Goal: Task Accomplishment & Management: Complete application form

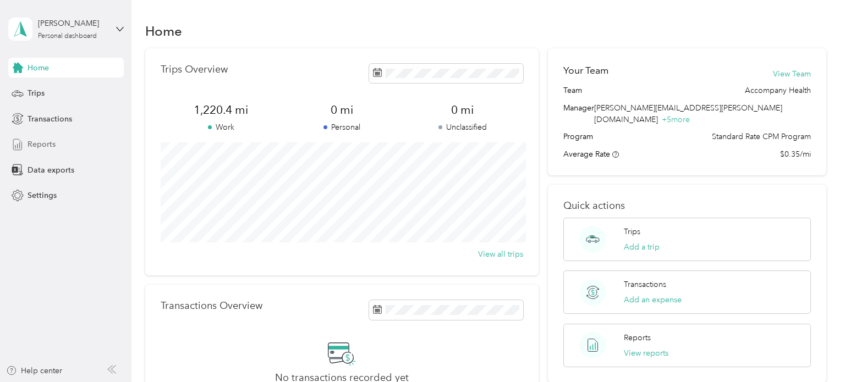
click at [52, 142] on span "Reports" at bounding box center [41, 145] width 28 height 12
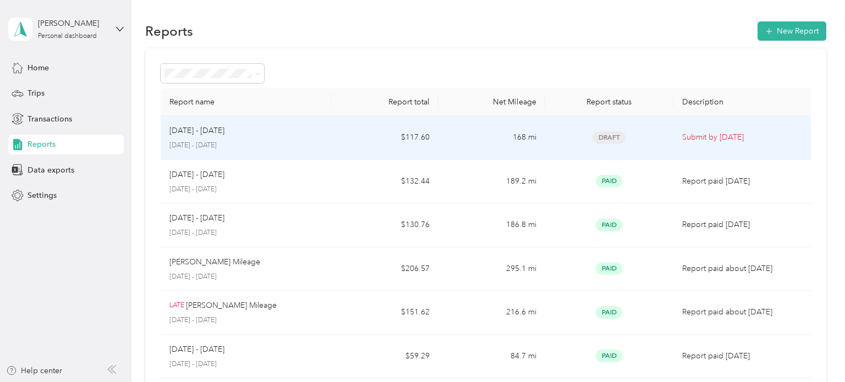
click at [269, 142] on p "[DATE] - [DATE]" at bounding box center [245, 146] width 153 height 10
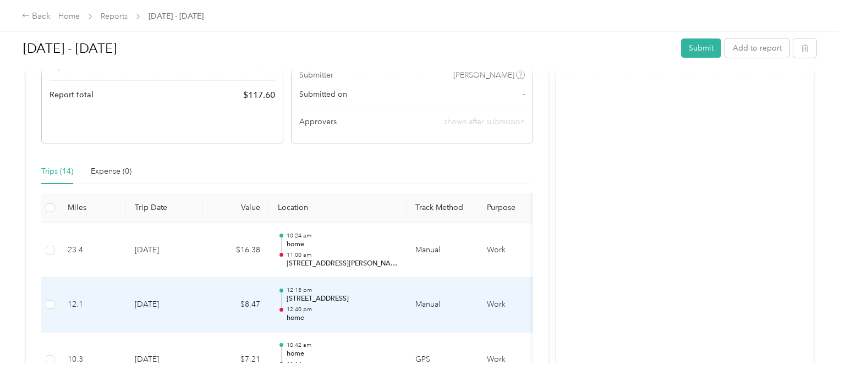
scroll to position [196, 0]
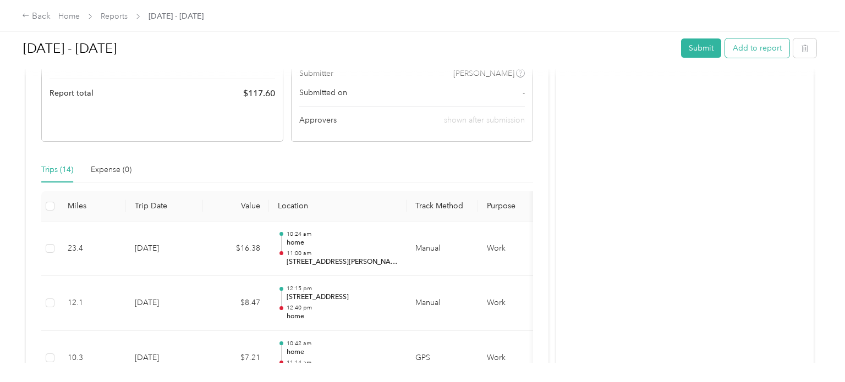
click at [762, 49] on button "Add to report" at bounding box center [757, 47] width 64 height 19
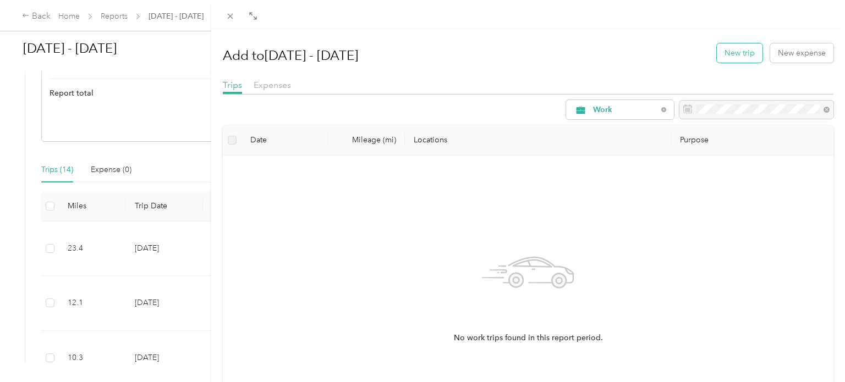
click at [754, 52] on button "New trip" at bounding box center [740, 52] width 46 height 19
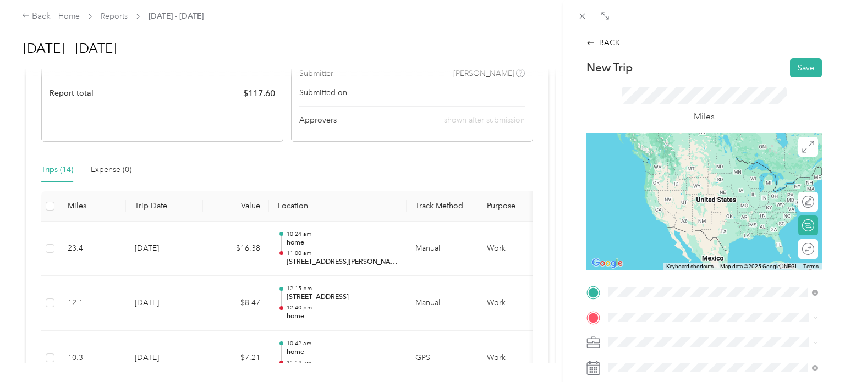
click at [680, 333] on span "[STREET_ADDRESS][PERSON_NAME][PERSON_NAME][US_STATE]" at bounding box center [721, 336] width 185 height 19
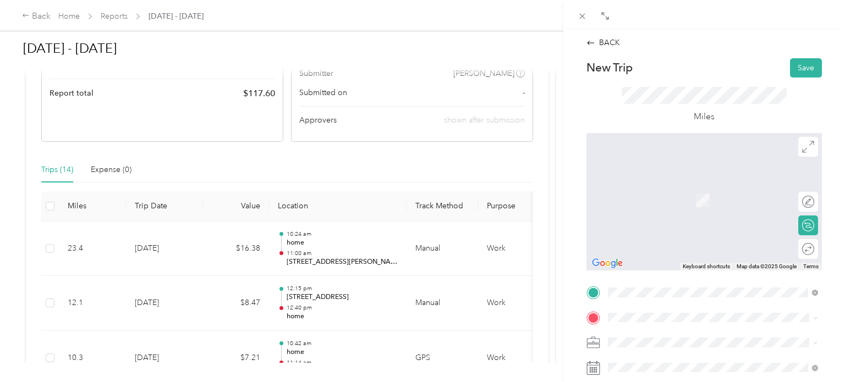
click at [707, 187] on span "[STREET_ADDRESS][US_STATE]" at bounding box center [684, 183] width 110 height 10
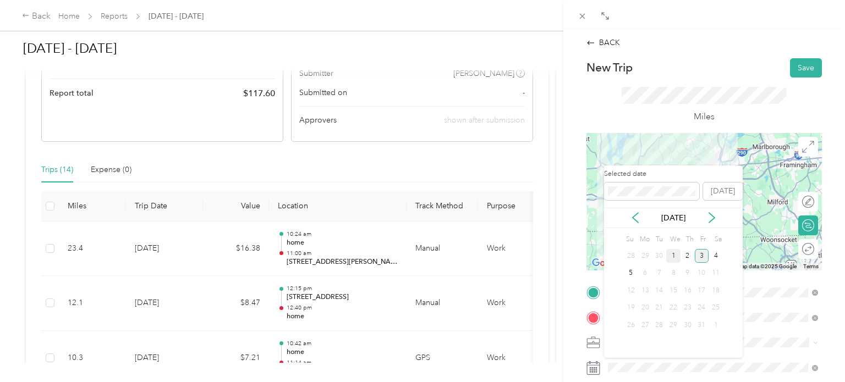
click at [674, 258] on div "1" at bounding box center [673, 256] width 14 height 14
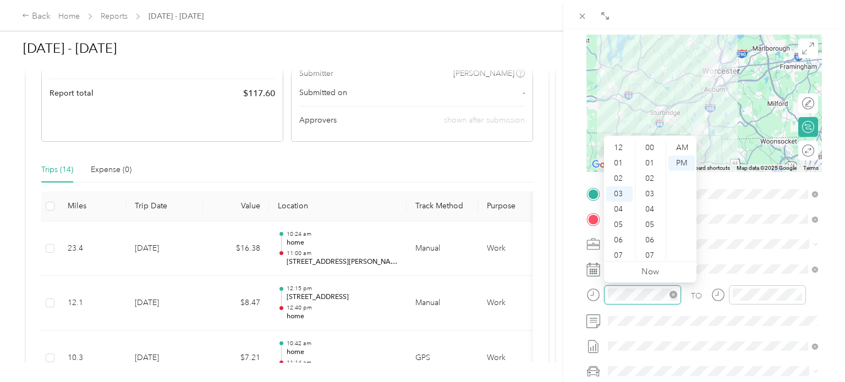
scroll to position [570, 0]
click at [675, 295] on icon "close-circle" at bounding box center [673, 295] width 8 height 8
click at [685, 147] on div "AM" at bounding box center [681, 147] width 26 height 15
click at [623, 253] on div "11" at bounding box center [619, 253] width 26 height 15
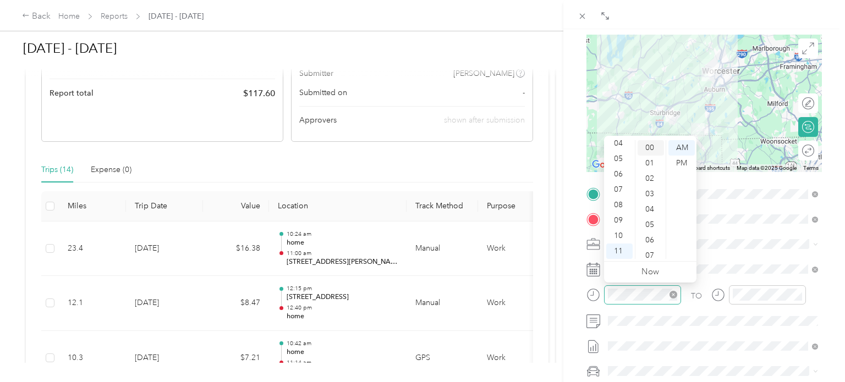
click at [652, 142] on div "00" at bounding box center [650, 147] width 26 height 15
click at [675, 145] on div "AM" at bounding box center [681, 147] width 26 height 15
click at [732, 229] on div "TO Add photo" at bounding box center [703, 306] width 235 height 243
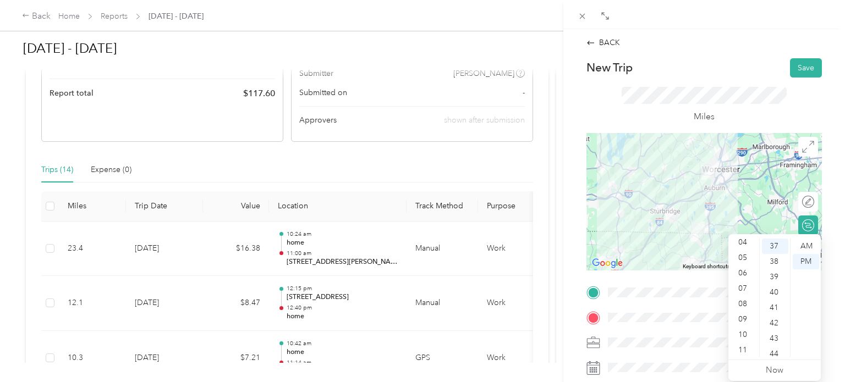
scroll to position [66, 0]
click at [745, 347] on div "11" at bounding box center [743, 349] width 26 height 15
click at [774, 256] on div "30" at bounding box center [775, 255] width 26 height 15
click at [802, 244] on div "AM" at bounding box center [805, 246] width 26 height 15
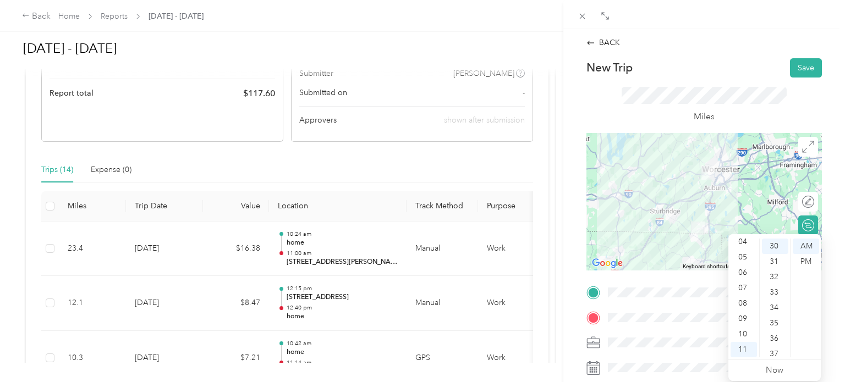
click at [687, 349] on span at bounding box center [713, 343] width 218 height 18
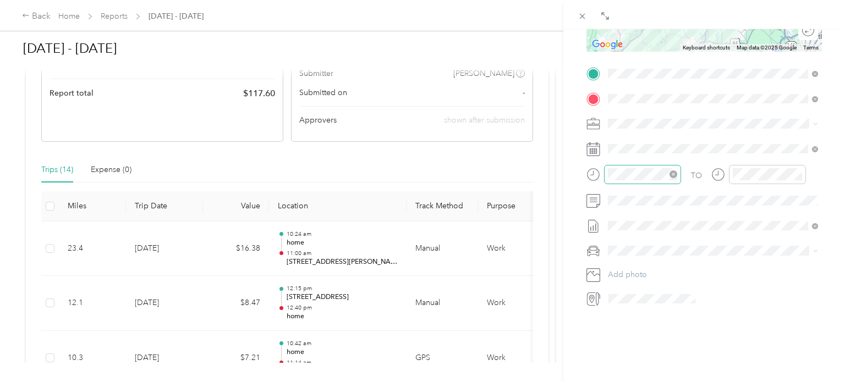
scroll to position [222, 0]
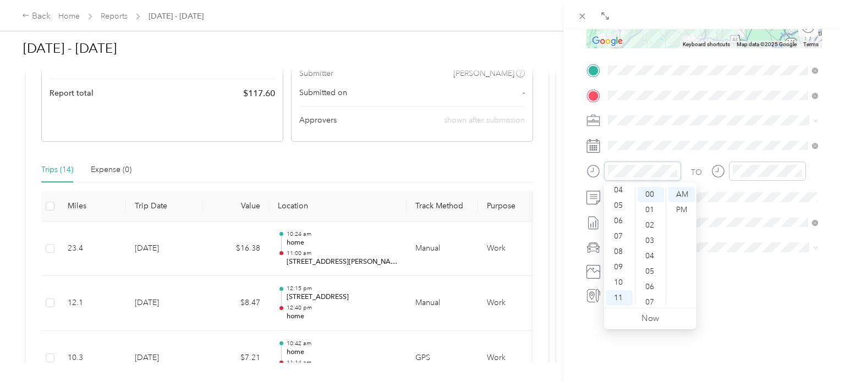
click at [590, 169] on div at bounding box center [633, 171] width 95 height 19
click at [689, 206] on div "PM" at bounding box center [681, 209] width 26 height 15
click at [651, 233] on div "30" at bounding box center [650, 230] width 26 height 15
click at [618, 188] on div "01" at bounding box center [619, 188] width 26 height 15
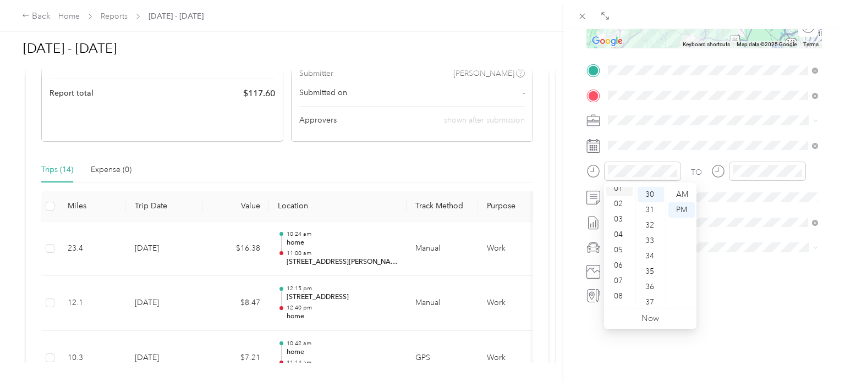
scroll to position [15, 0]
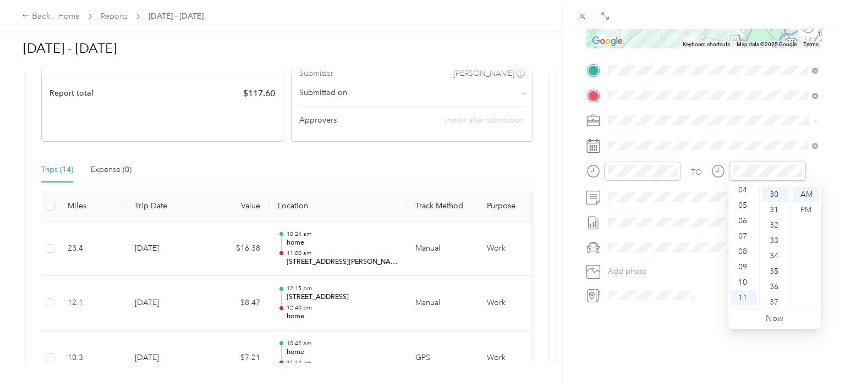
click at [716, 168] on div at bounding box center [758, 171] width 95 height 19
click at [744, 196] on div "02" at bounding box center [743, 198] width 26 height 15
click at [775, 203] on div "06" at bounding box center [775, 202] width 26 height 15
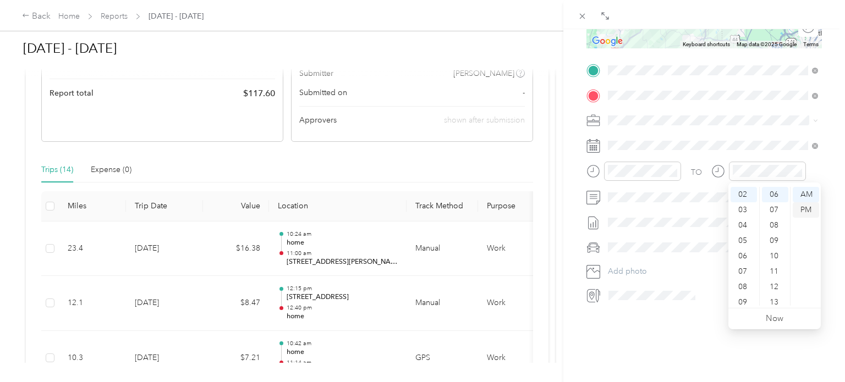
click at [806, 207] on div "PM" at bounding box center [805, 209] width 26 height 15
click at [700, 331] on div "BACK New Trip Save This trip cannot be edited because it is either under review…" at bounding box center [704, 220] width 282 height 382
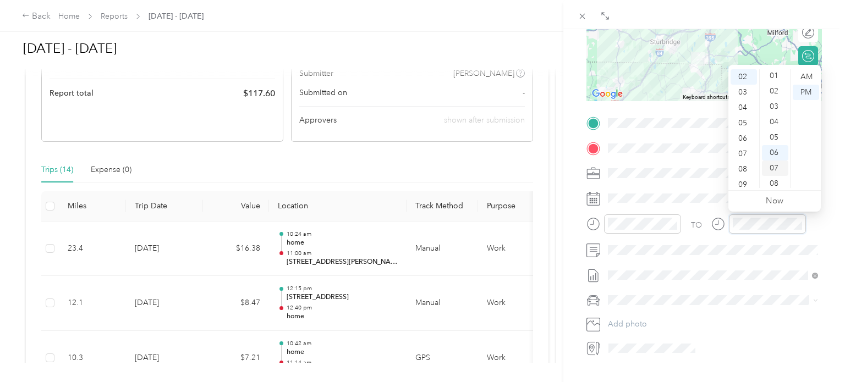
scroll to position [5, 0]
click at [778, 73] on div "00" at bounding box center [775, 71] width 26 height 15
click at [757, 267] on span at bounding box center [713, 276] width 218 height 18
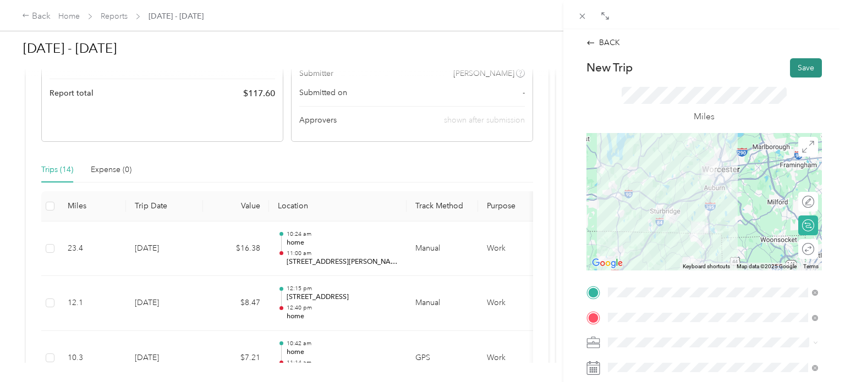
click at [810, 61] on button "Save" at bounding box center [806, 67] width 32 height 19
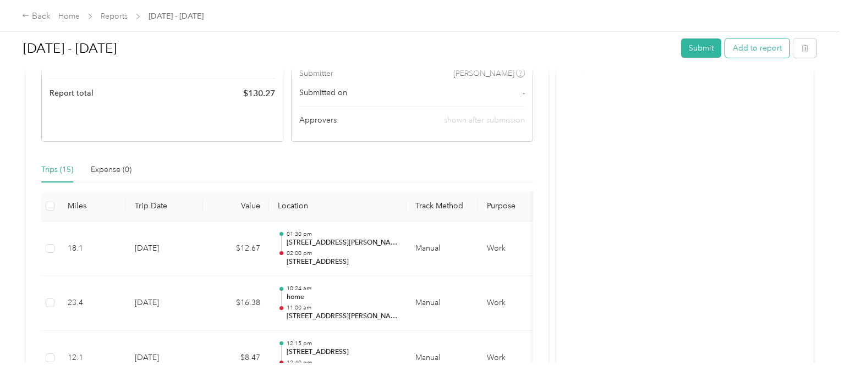
click at [762, 49] on button "Add to report" at bounding box center [757, 47] width 64 height 19
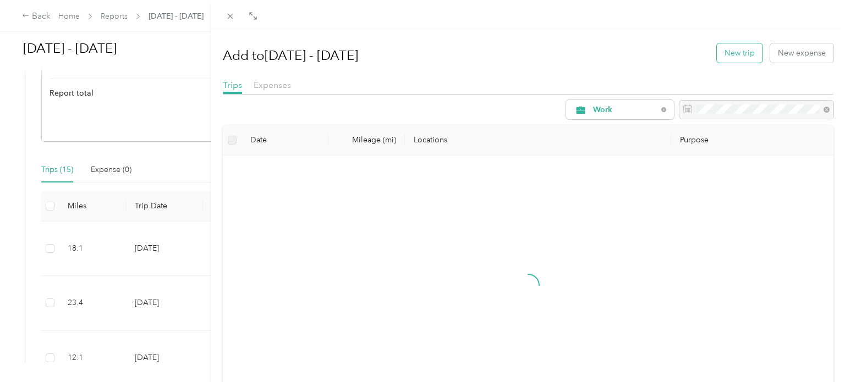
click at [743, 57] on button "New trip" at bounding box center [740, 52] width 46 height 19
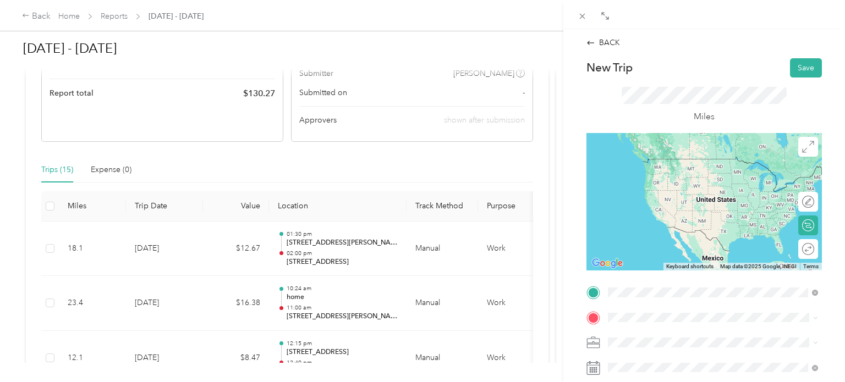
click at [670, 164] on span "[STREET_ADDRESS][US_STATE]" at bounding box center [684, 159] width 110 height 10
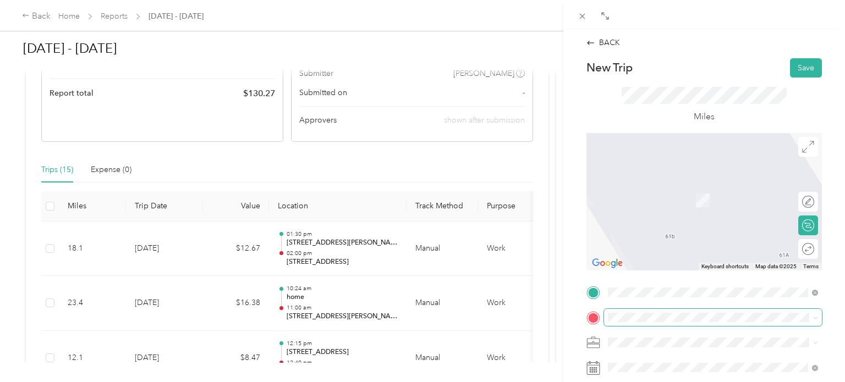
click at [619, 311] on span at bounding box center [713, 318] width 218 height 18
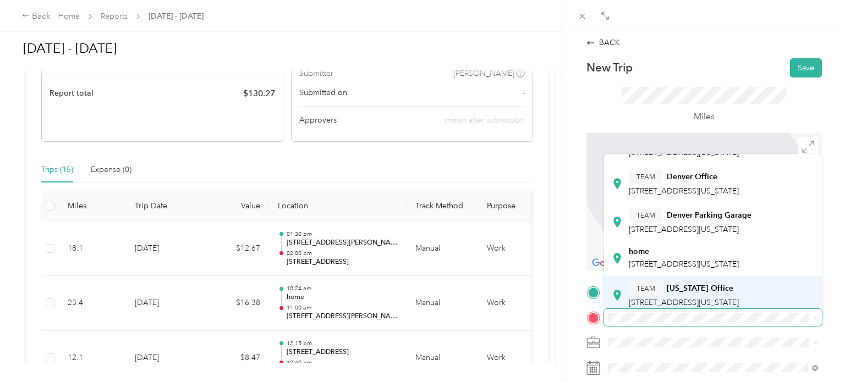
scroll to position [165, 0]
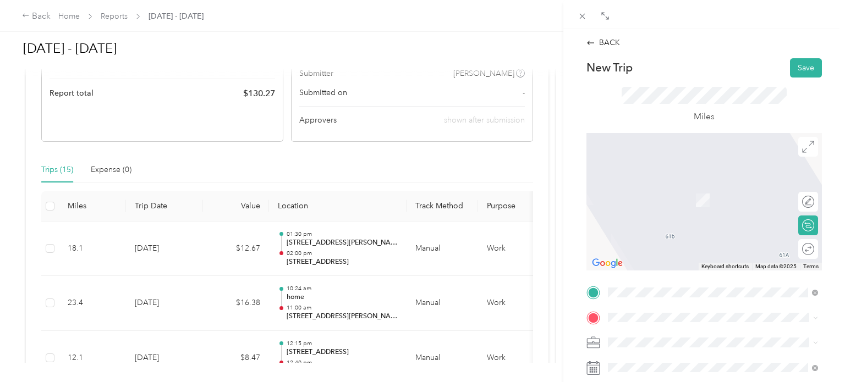
click at [684, 252] on span "[STREET_ADDRESS][US_STATE]" at bounding box center [684, 256] width 110 height 9
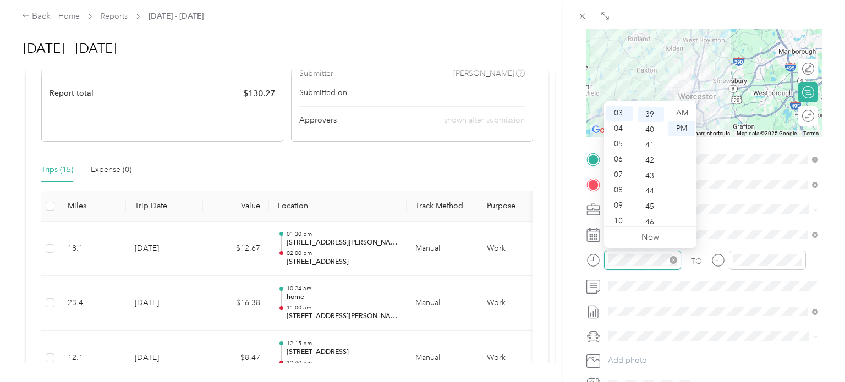
scroll to position [601, 0]
click at [677, 259] on div at bounding box center [642, 260] width 77 height 19
click at [620, 115] on div "02" at bounding box center [619, 115] width 26 height 15
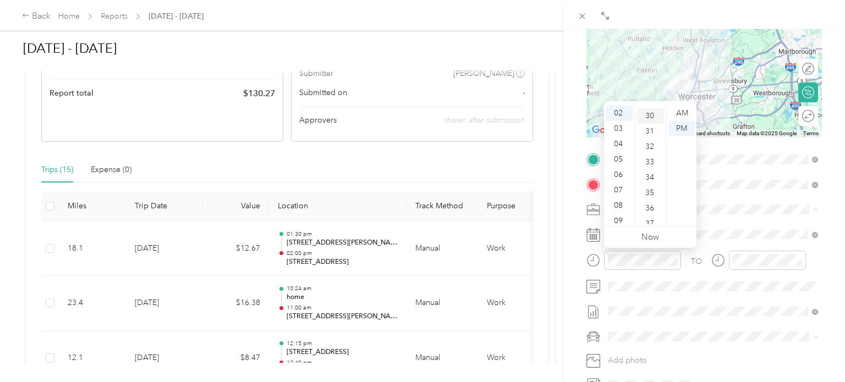
click at [653, 120] on div "30" at bounding box center [650, 115] width 26 height 15
click at [742, 225] on div "TO Add photo" at bounding box center [703, 272] width 235 height 243
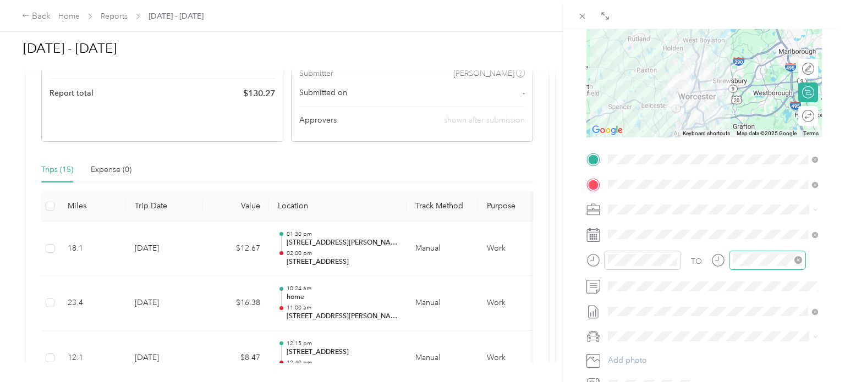
click at [729, 261] on div at bounding box center [767, 260] width 77 height 19
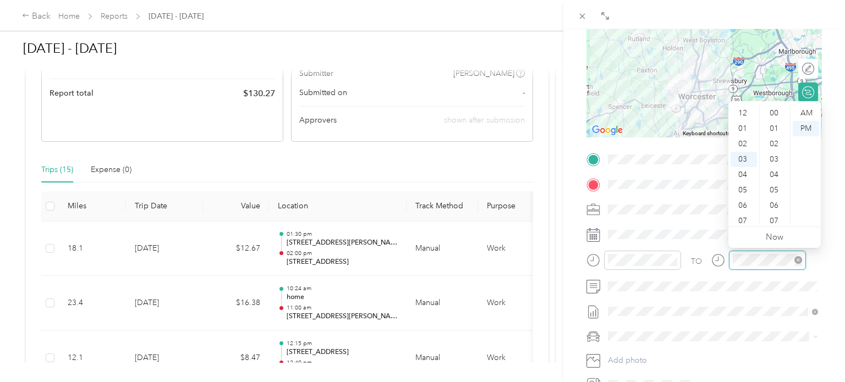
scroll to position [601, 0]
click at [741, 116] on div "02" at bounding box center [743, 115] width 26 height 15
click at [770, 204] on div "45" at bounding box center [775, 205] width 26 height 15
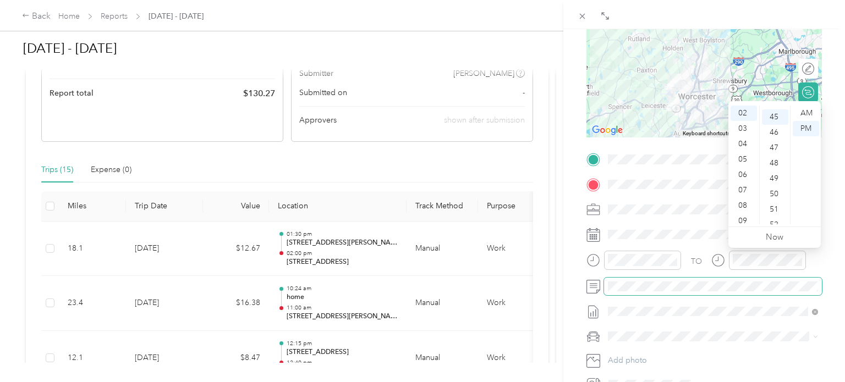
scroll to position [693, 0]
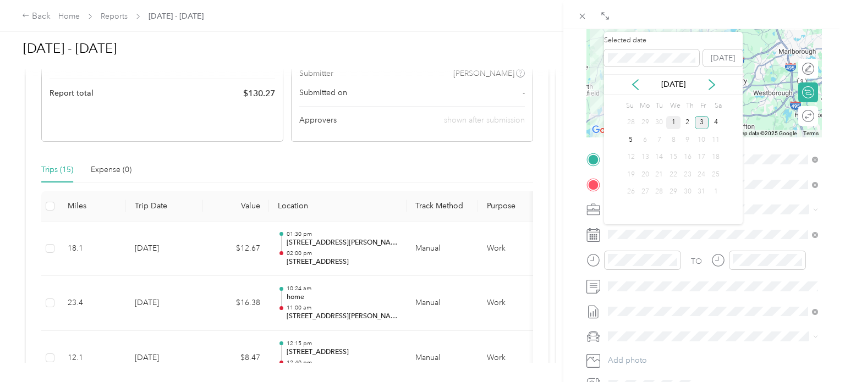
click at [679, 124] on div "1" at bounding box center [673, 123] width 14 height 14
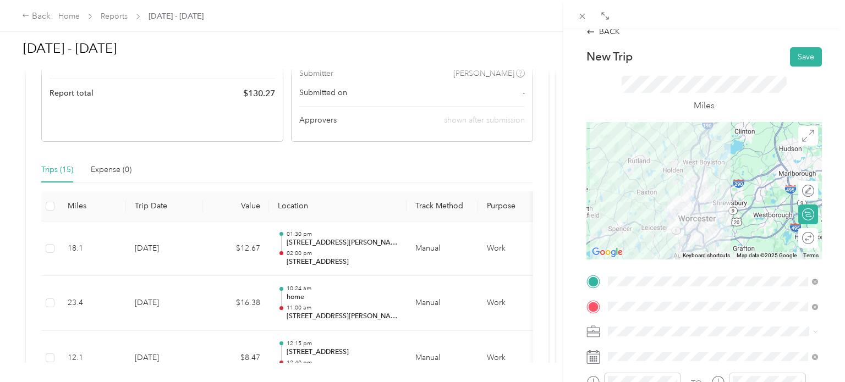
scroll to position [0, 0]
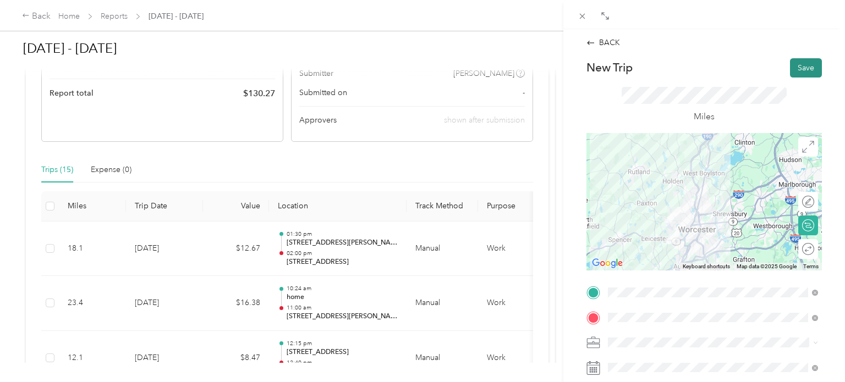
click at [806, 67] on button "Save" at bounding box center [806, 67] width 32 height 19
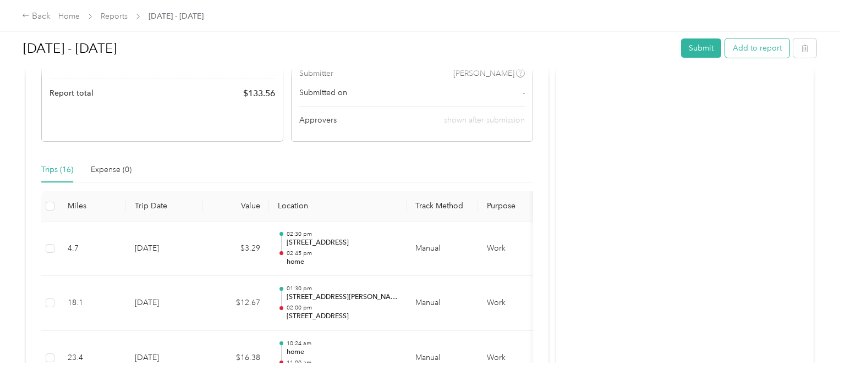
click at [770, 49] on button "Add to report" at bounding box center [757, 47] width 64 height 19
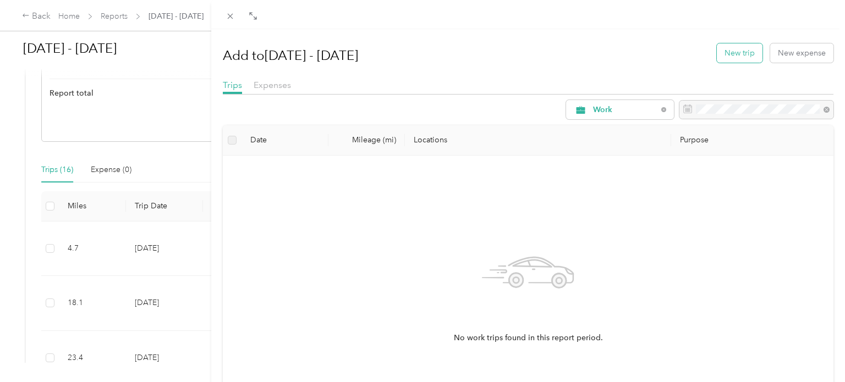
click at [738, 58] on button "New trip" at bounding box center [740, 52] width 46 height 19
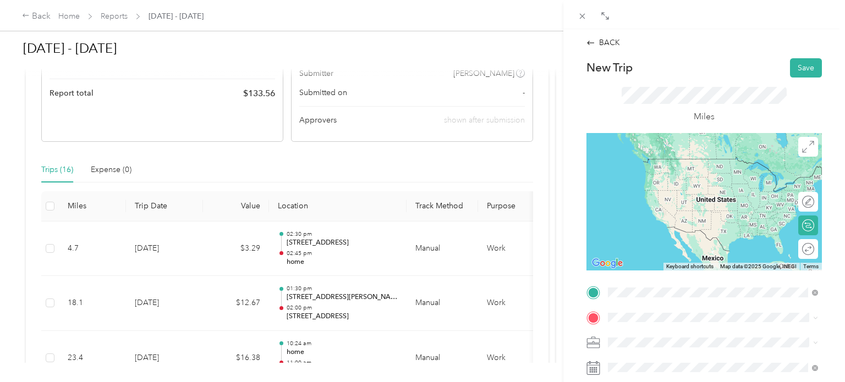
click at [707, 164] on span "[STREET_ADDRESS][US_STATE][US_STATE]" at bounding box center [704, 159] width 150 height 10
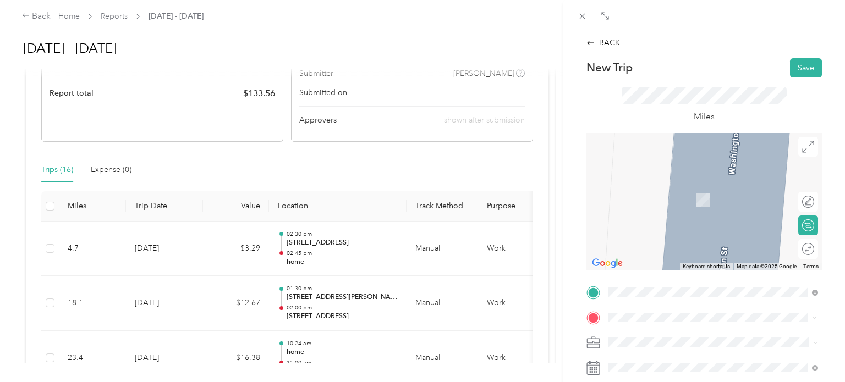
click at [662, 186] on span "[STREET_ADDRESS][US_STATE][US_STATE]" at bounding box center [704, 184] width 150 height 10
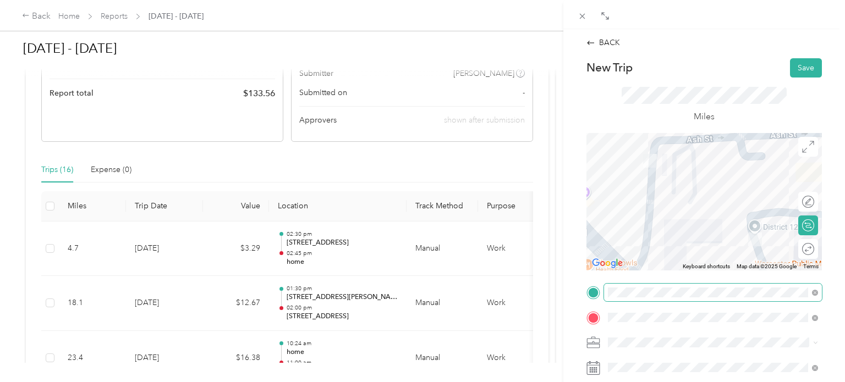
click at [815, 296] on span at bounding box center [713, 293] width 218 height 18
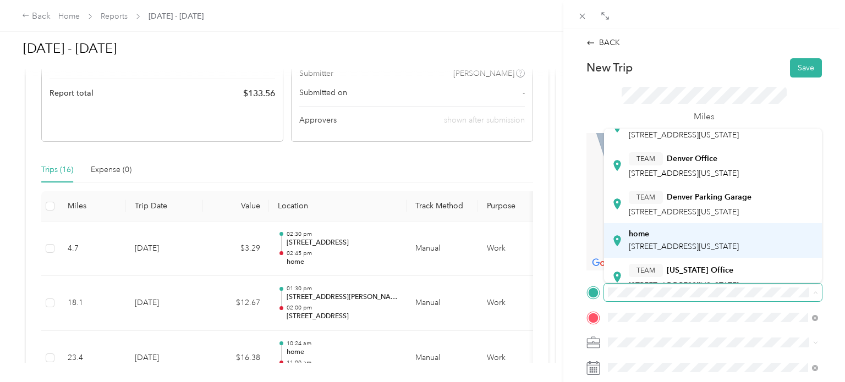
scroll to position [165, 0]
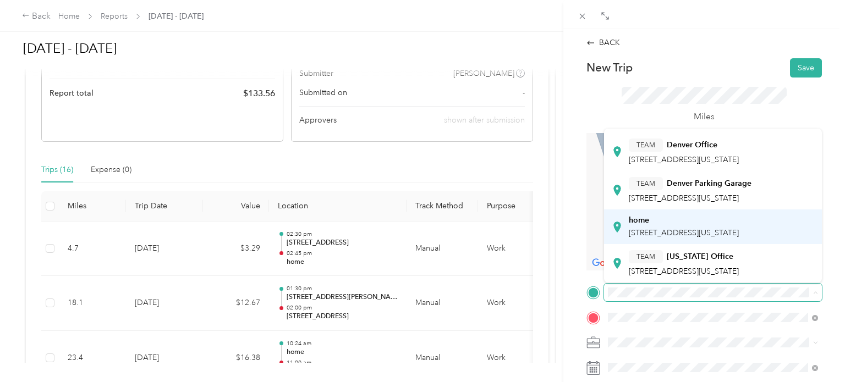
click at [673, 216] on div "home" at bounding box center [684, 221] width 110 height 10
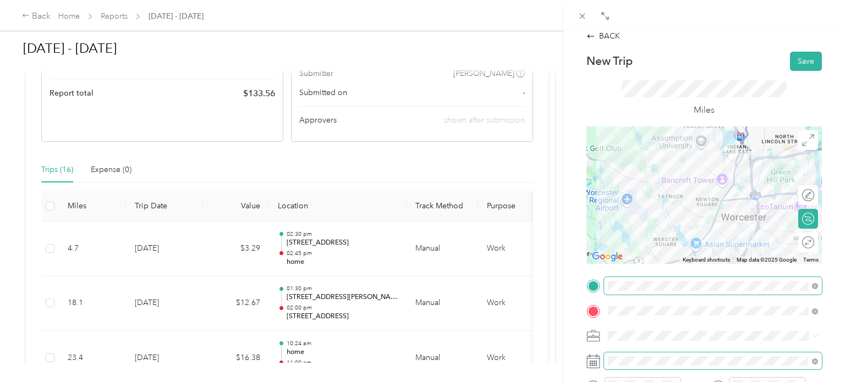
scroll to position [18, 0]
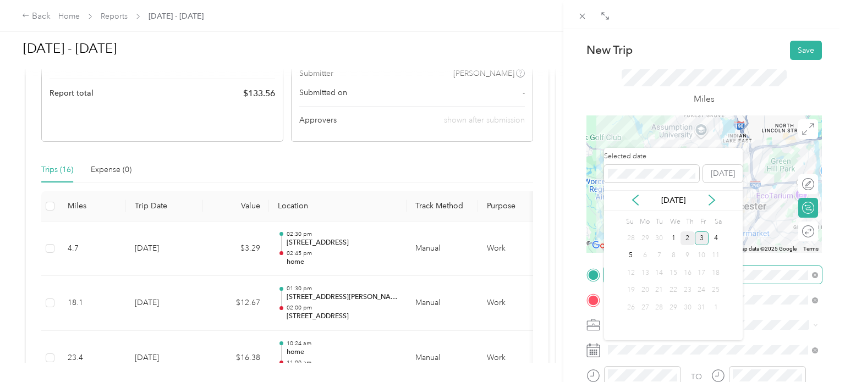
click at [686, 239] on div "2" at bounding box center [687, 239] width 14 height 14
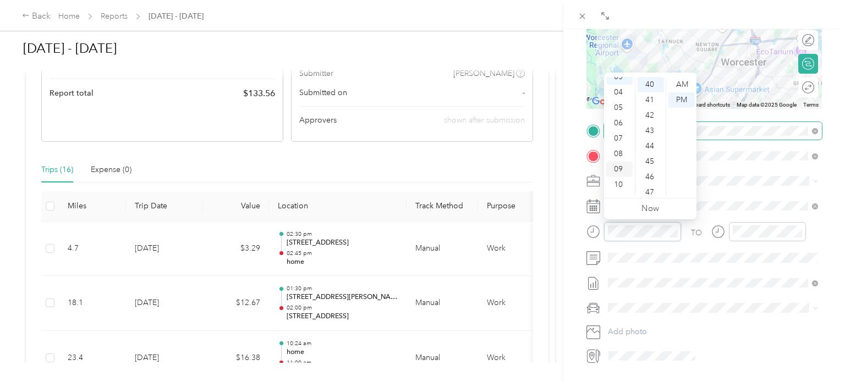
scroll to position [64, 0]
click at [623, 191] on div "11" at bounding box center [619, 190] width 26 height 15
click at [651, 84] on div "00" at bounding box center [650, 84] width 26 height 15
click at [681, 83] on div "AM" at bounding box center [681, 84] width 26 height 15
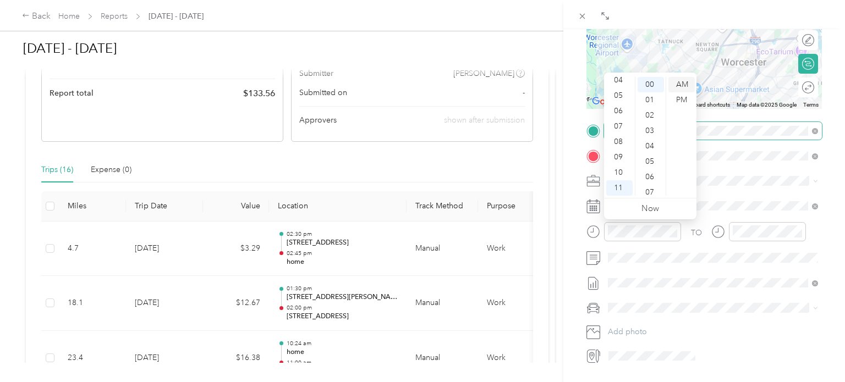
click at [682, 81] on div "AM" at bounding box center [681, 84] width 26 height 15
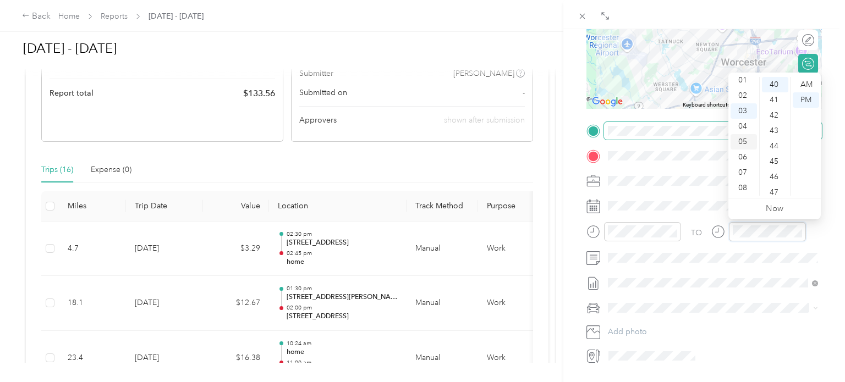
scroll to position [66, 0]
click at [742, 186] on div "11" at bounding box center [743, 187] width 26 height 15
click at [774, 159] on div "15" at bounding box center [775, 160] width 26 height 15
click at [806, 84] on div "AM" at bounding box center [805, 84] width 26 height 15
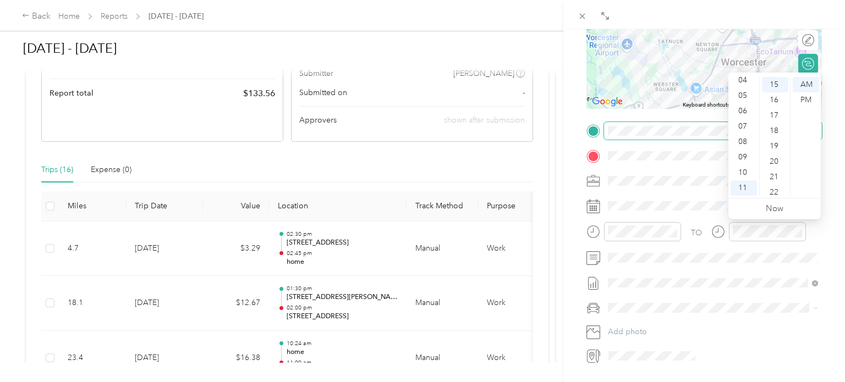
click at [828, 218] on form "New Trip Save This trip cannot be edited because it is either under review, app…" at bounding box center [704, 131] width 258 height 469
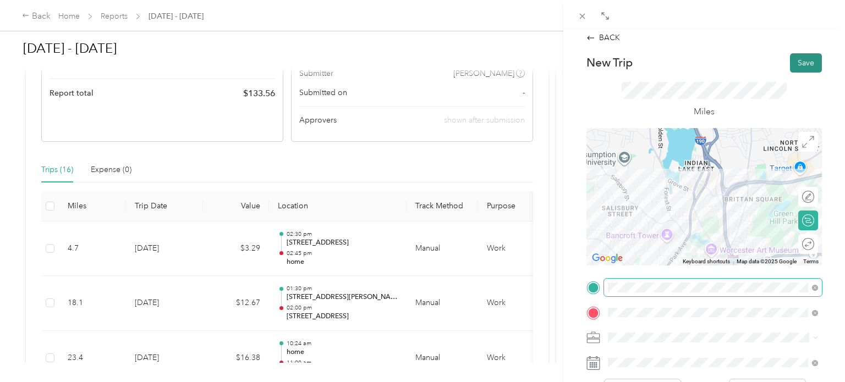
scroll to position [0, 0]
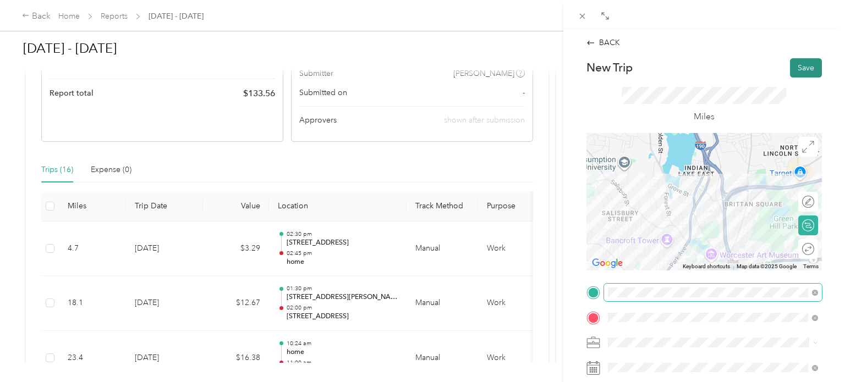
click at [806, 67] on button "Save" at bounding box center [806, 67] width 32 height 19
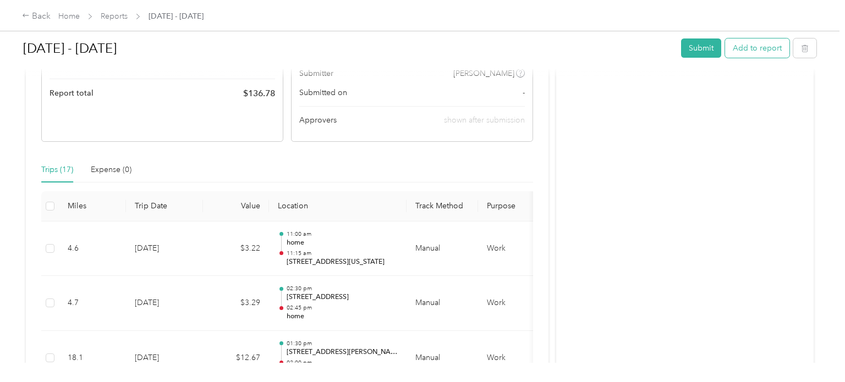
click at [756, 53] on button "Add to report" at bounding box center [757, 47] width 64 height 19
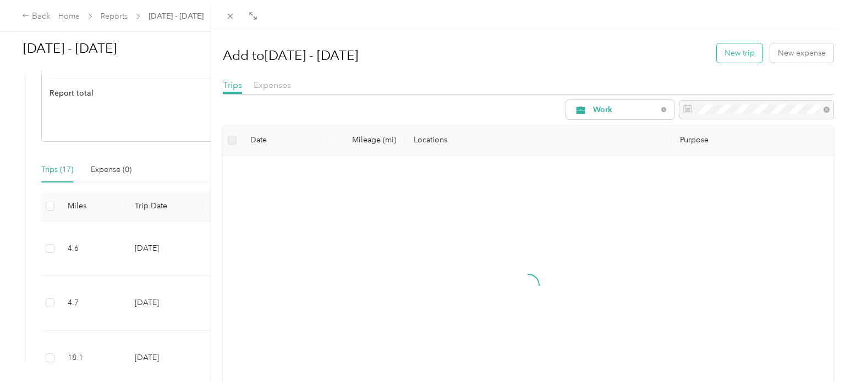
click at [735, 57] on button "New trip" at bounding box center [740, 52] width 46 height 19
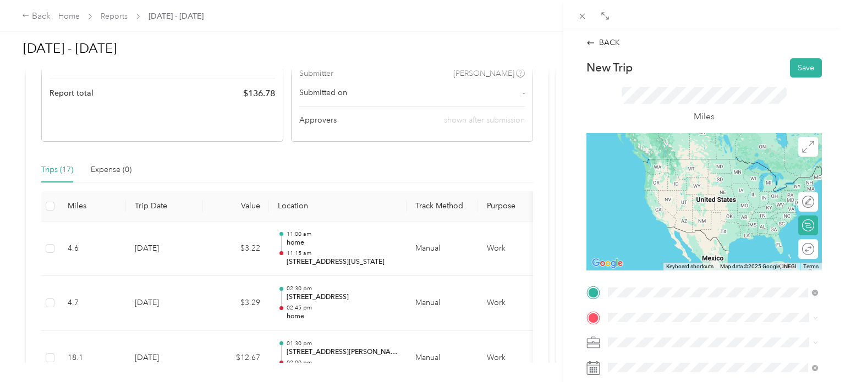
click at [679, 162] on span "[STREET_ADDRESS][US_STATE][US_STATE]" at bounding box center [704, 159] width 150 height 10
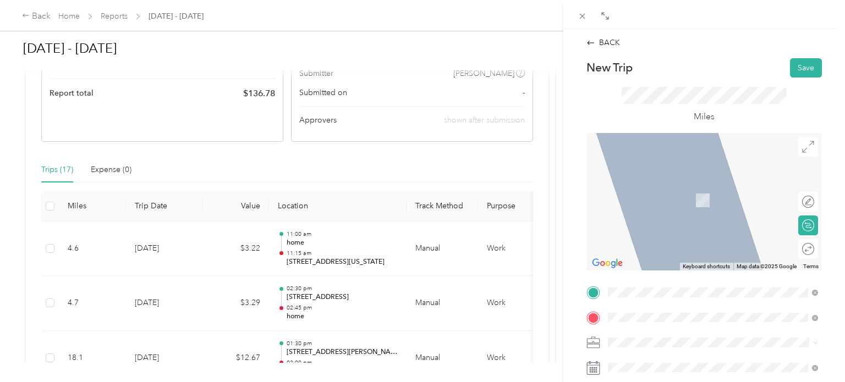
click at [672, 184] on span "[STREET_ADDRESS][US_STATE]" at bounding box center [684, 184] width 110 height 10
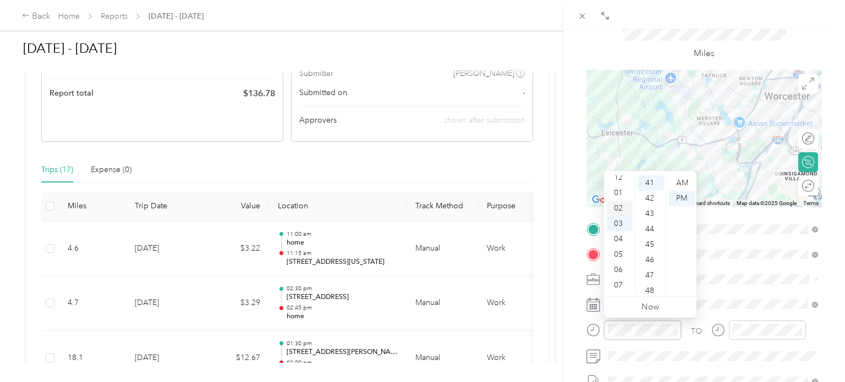
scroll to position [4, 0]
click at [622, 193] on div "01" at bounding box center [619, 193] width 26 height 15
click at [652, 180] on div "30" at bounding box center [650, 178] width 26 height 15
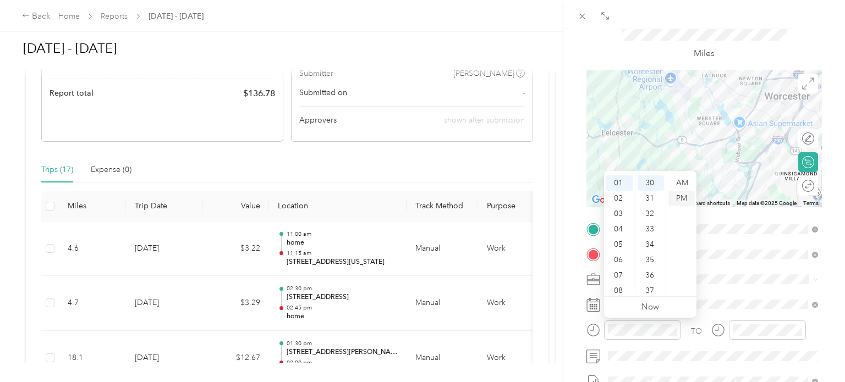
click at [676, 195] on div "PM" at bounding box center [681, 198] width 26 height 15
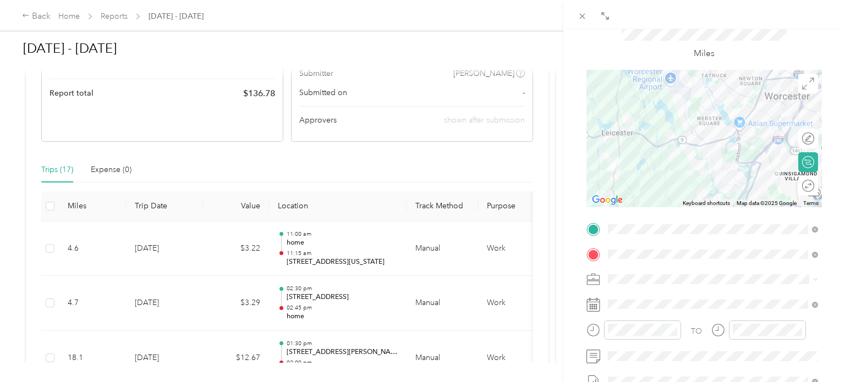
click at [843, 290] on div "BACK New Trip Save This trip cannot be edited because it is either under review…" at bounding box center [704, 220] width 282 height 382
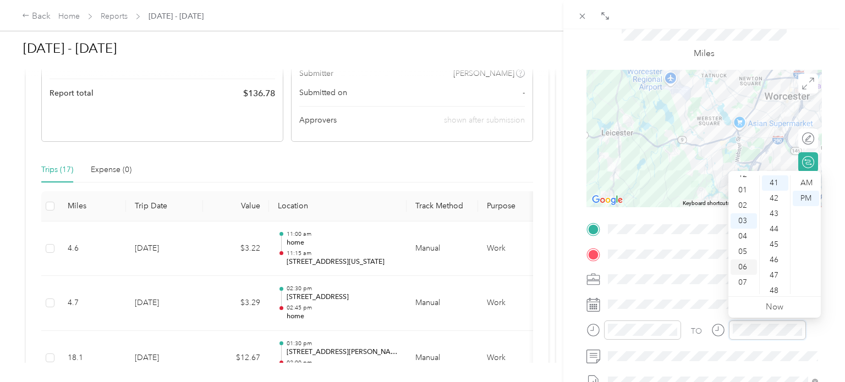
scroll to position [0, 0]
click at [745, 212] on div "02" at bounding box center [743, 213] width 26 height 15
click at [779, 186] on div "00" at bounding box center [775, 182] width 26 height 15
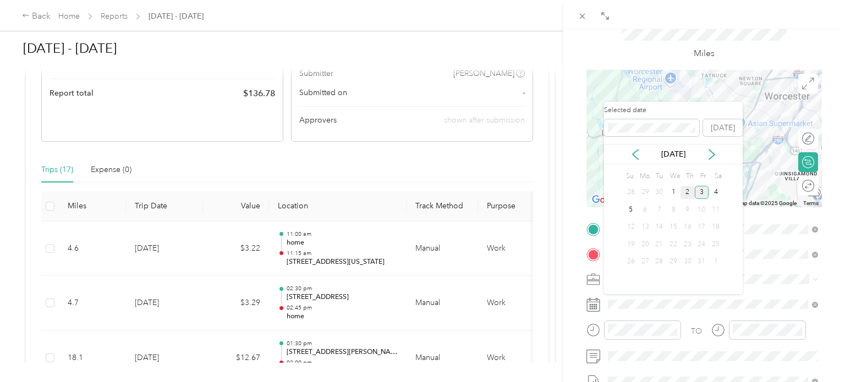
click at [688, 195] on div "2" at bounding box center [687, 193] width 14 height 14
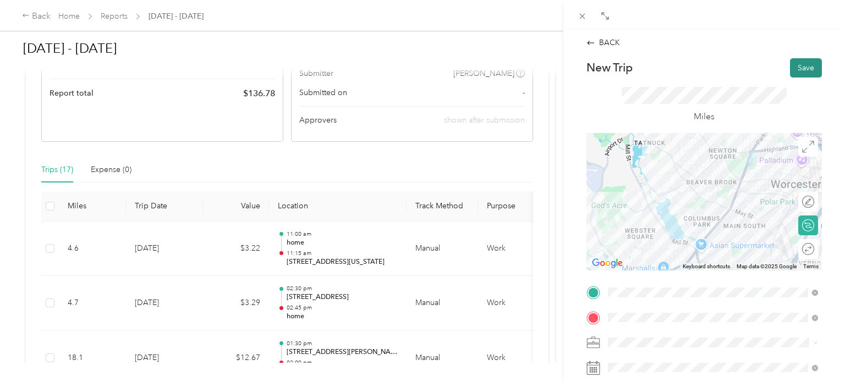
click at [805, 64] on button "Save" at bounding box center [806, 67] width 32 height 19
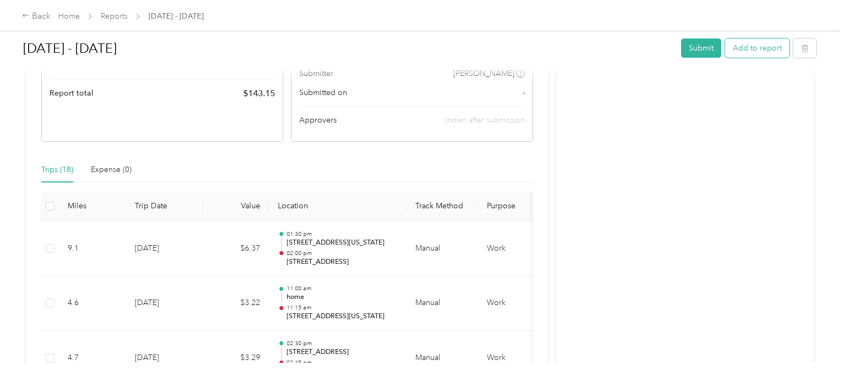
click at [772, 49] on button "Add to report" at bounding box center [757, 47] width 64 height 19
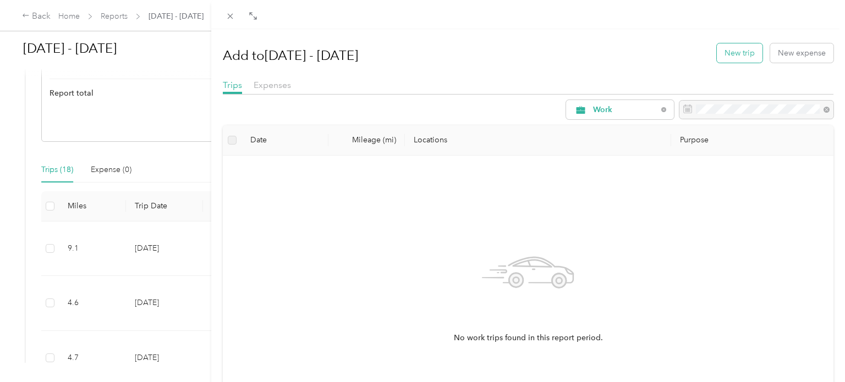
click at [737, 57] on button "New trip" at bounding box center [740, 52] width 46 height 19
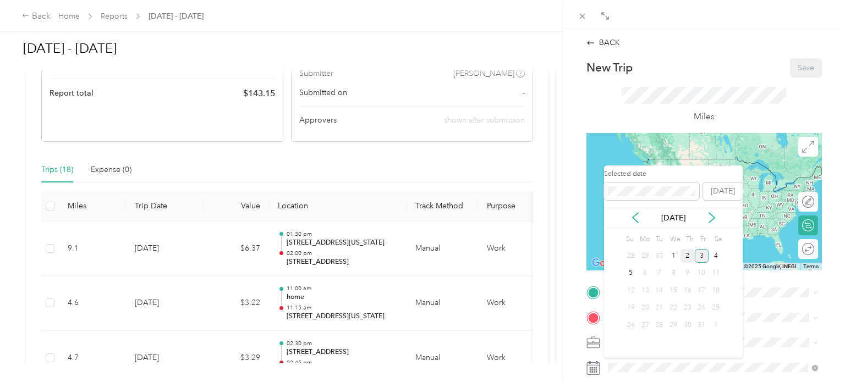
click at [686, 256] on div "2" at bounding box center [687, 256] width 14 height 14
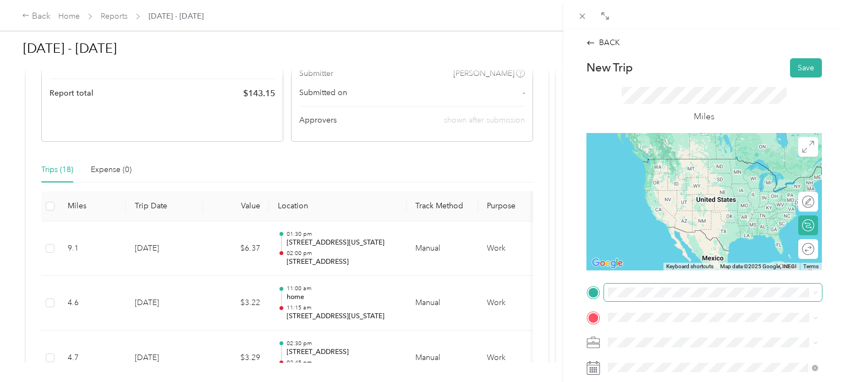
click at [637, 299] on span at bounding box center [713, 293] width 218 height 18
click at [667, 298] on span at bounding box center [713, 293] width 218 height 18
click at [668, 161] on span "[STREET_ADDRESS][US_STATE]" at bounding box center [684, 159] width 110 height 10
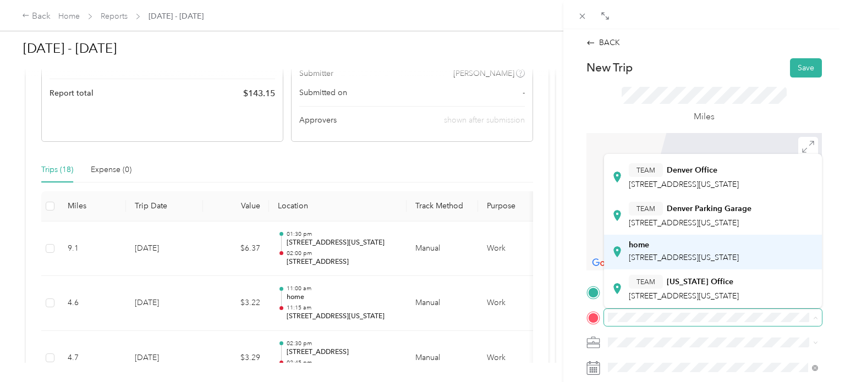
scroll to position [165, 0]
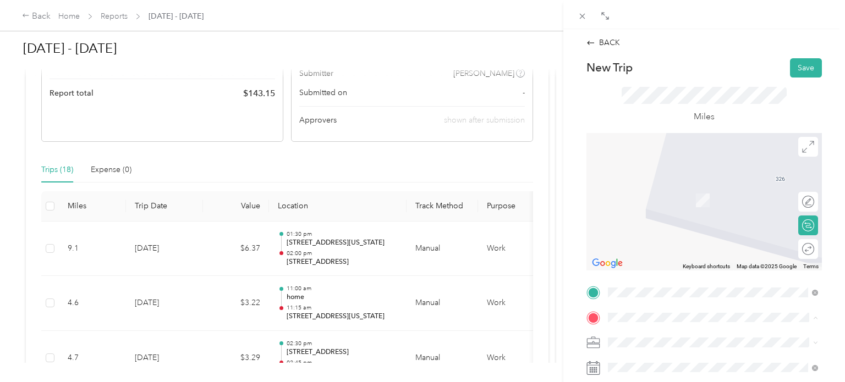
click at [660, 253] on span "[STREET_ADDRESS][US_STATE]" at bounding box center [684, 257] width 110 height 9
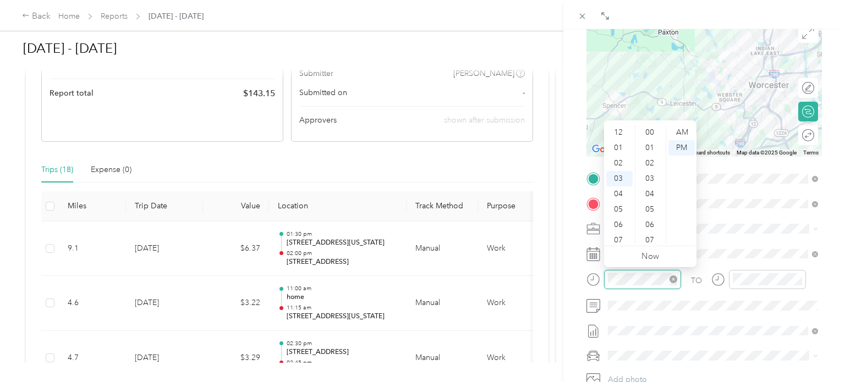
scroll to position [662, 0]
click at [623, 135] on div "02" at bounding box center [619, 134] width 26 height 15
click at [653, 206] on div "30" at bounding box center [650, 203] width 26 height 15
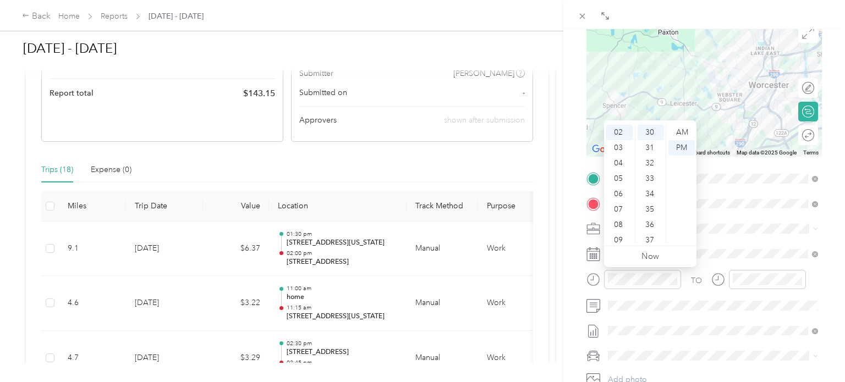
click at [687, 294] on div "TO" at bounding box center [703, 283] width 235 height 27
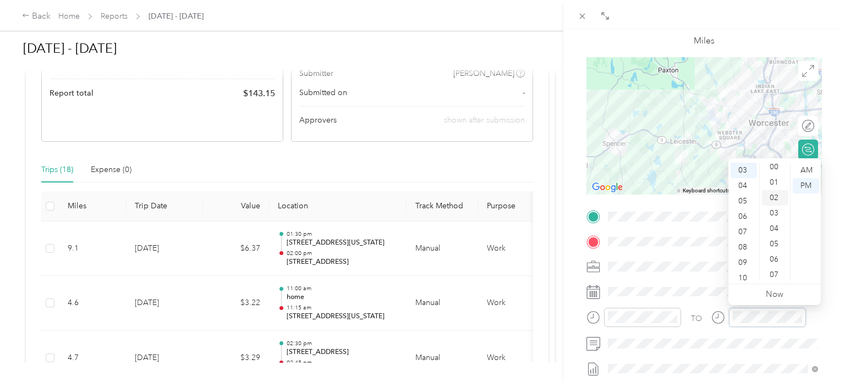
scroll to position [0, 0]
click at [773, 168] on div "00" at bounding box center [775, 170] width 26 height 15
click at [799, 181] on div "PM" at bounding box center [805, 185] width 26 height 15
click at [834, 235] on div "BACK New Trip Save This trip cannot be edited because it is either under review…" at bounding box center [704, 220] width 282 height 382
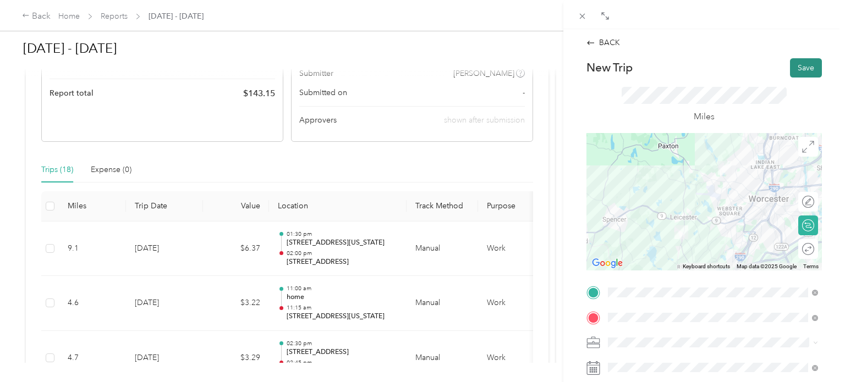
click at [806, 67] on button "Save" at bounding box center [806, 67] width 32 height 19
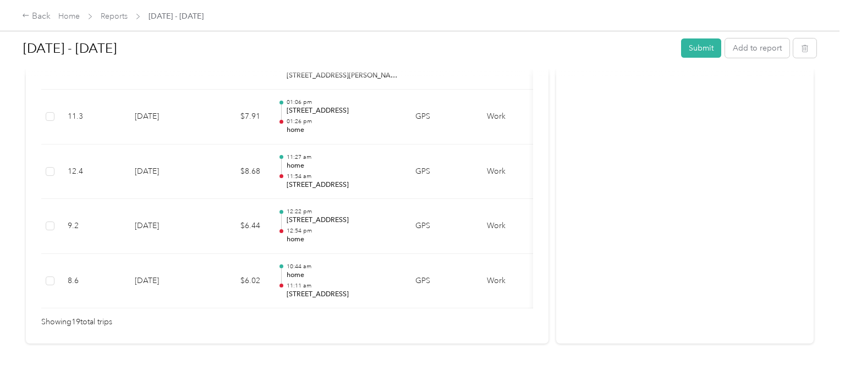
scroll to position [1148, 0]
click at [700, 50] on button "Submit" at bounding box center [701, 47] width 40 height 19
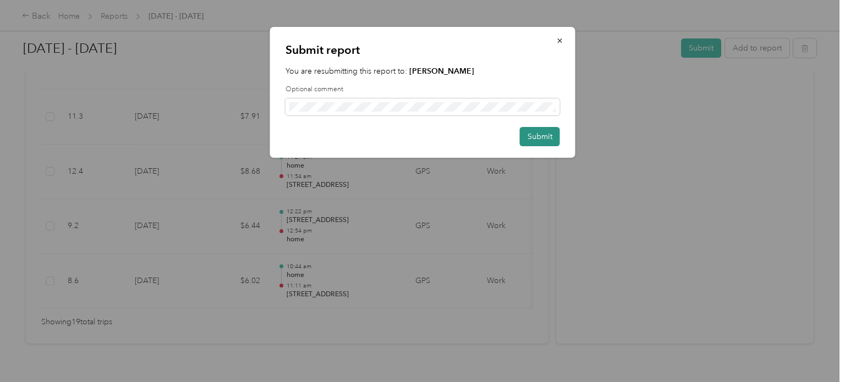
click at [540, 135] on button "Submit" at bounding box center [540, 136] width 40 height 19
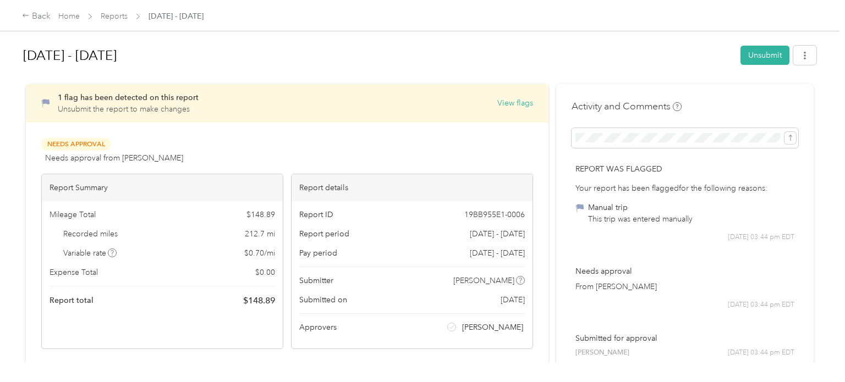
scroll to position [0, 0]
click at [70, 17] on link "Home" at bounding box center [68, 16] width 21 height 9
